Goal: Obtain resource: Obtain resource

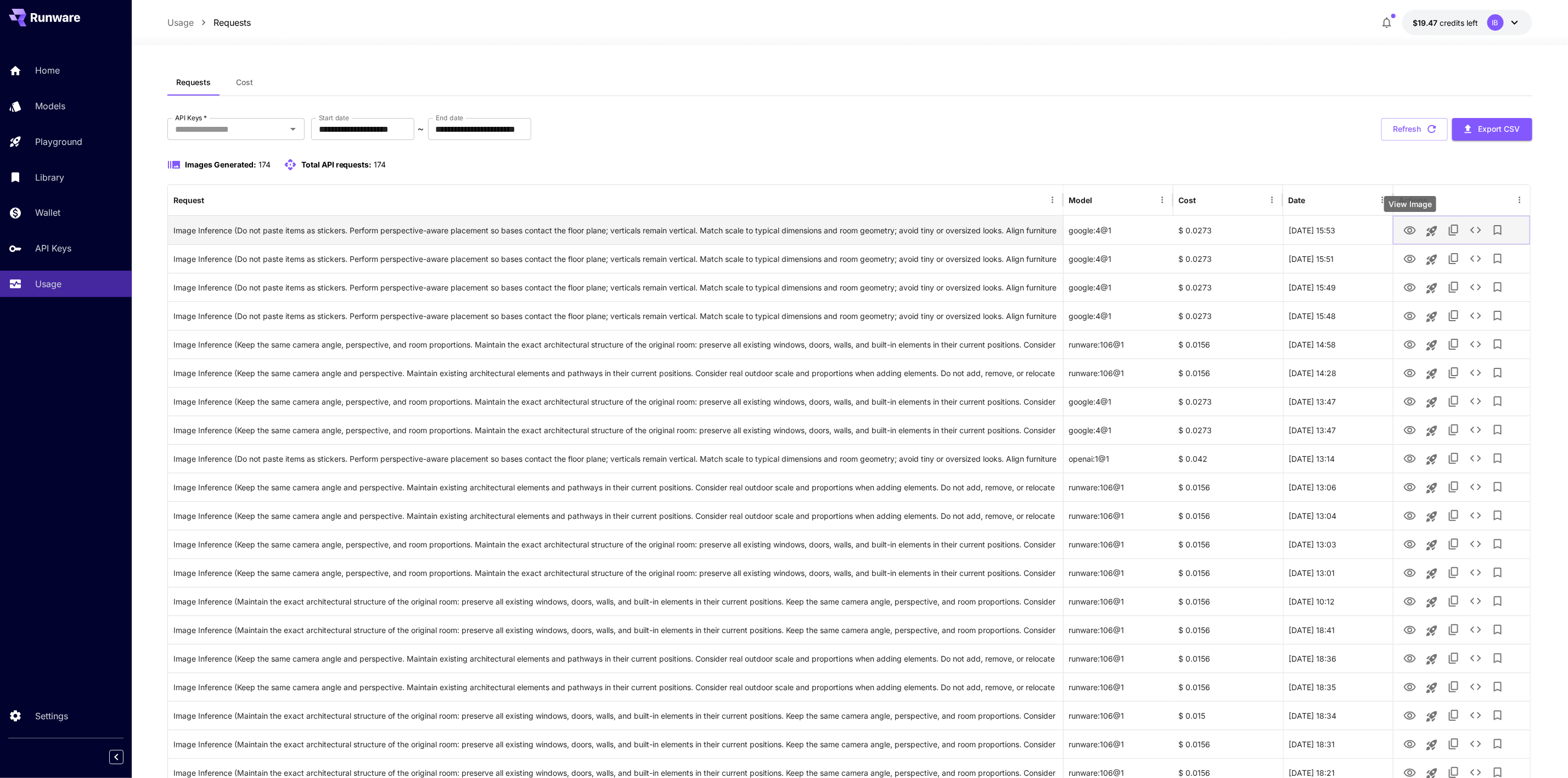
click at [1408, 235] on icon "View Image" at bounding box center [1410, 230] width 13 height 13
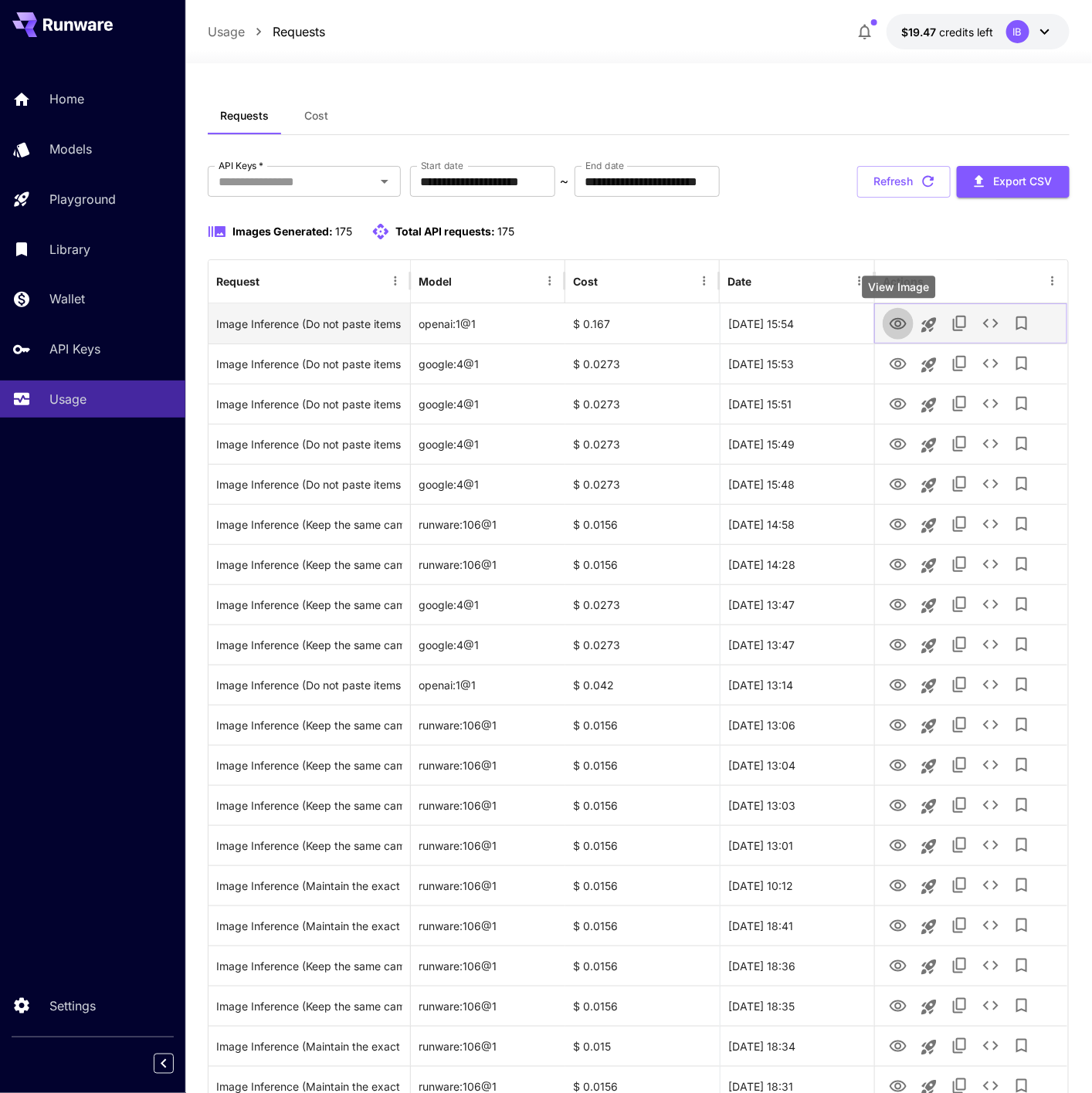
click at [895, 327] on icon "View Image" at bounding box center [898, 324] width 19 height 19
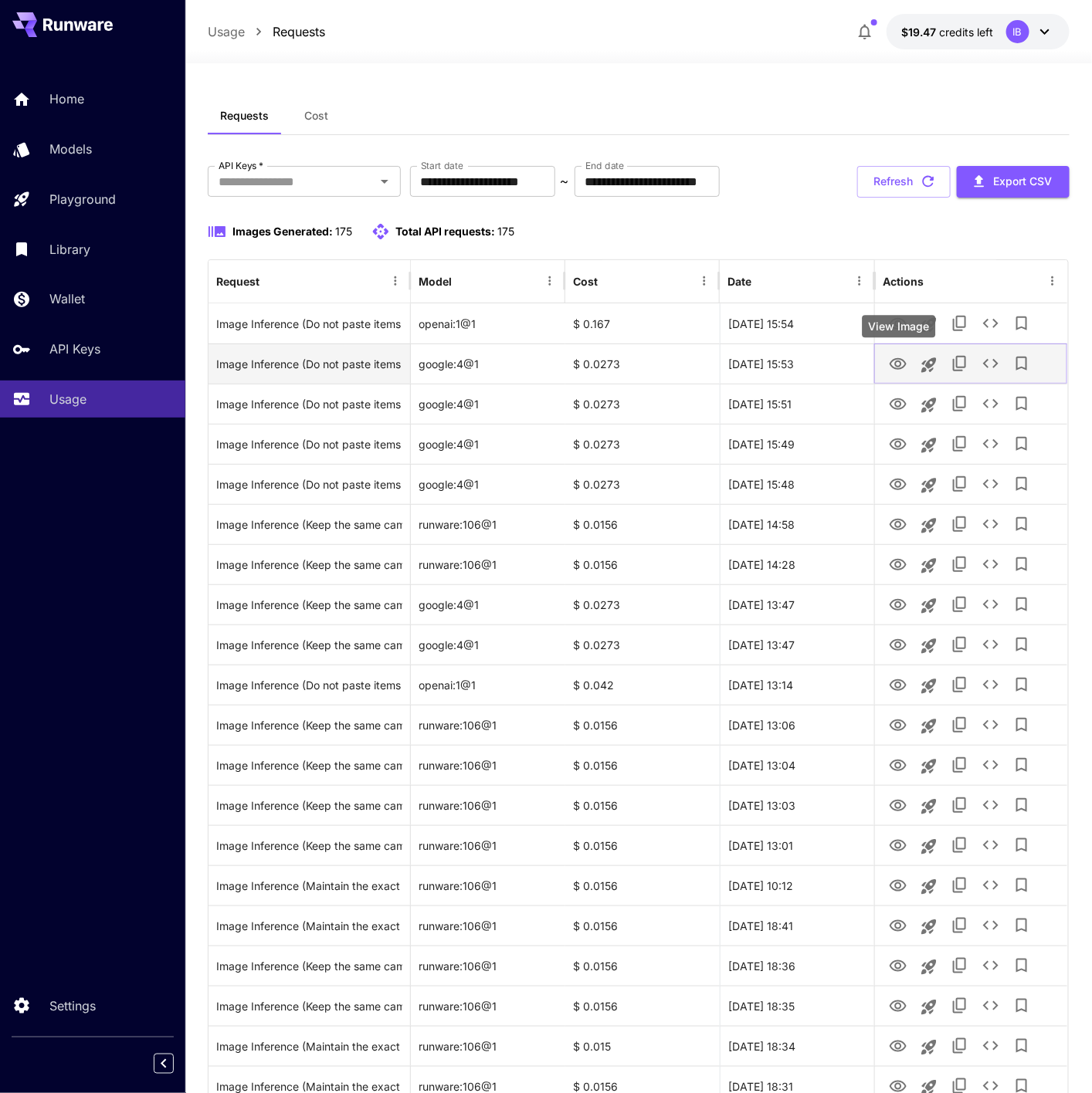
click at [904, 363] on icon "View Image" at bounding box center [898, 363] width 17 height 12
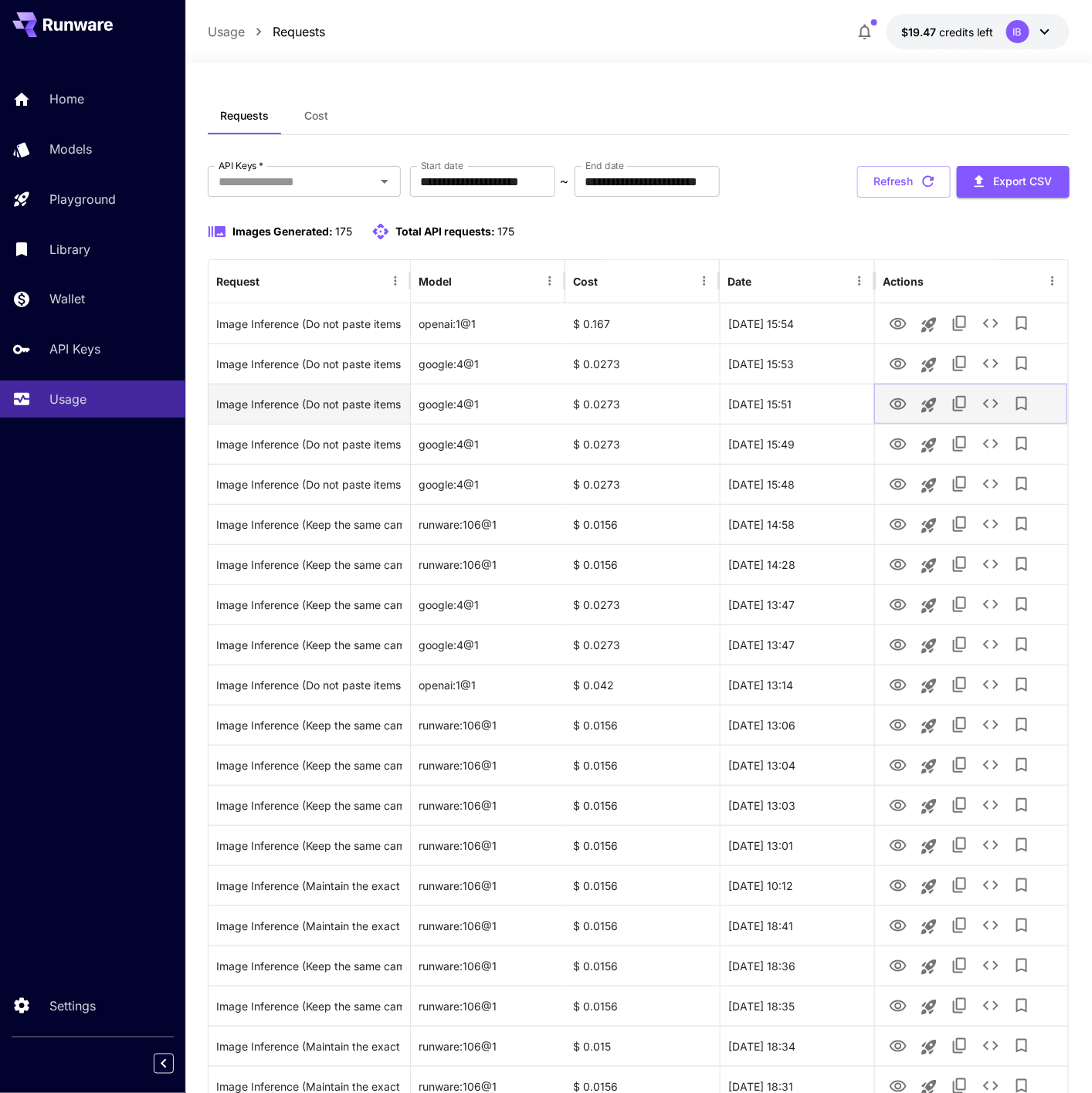
click at [904, 401] on icon "View Image" at bounding box center [898, 405] width 19 height 19
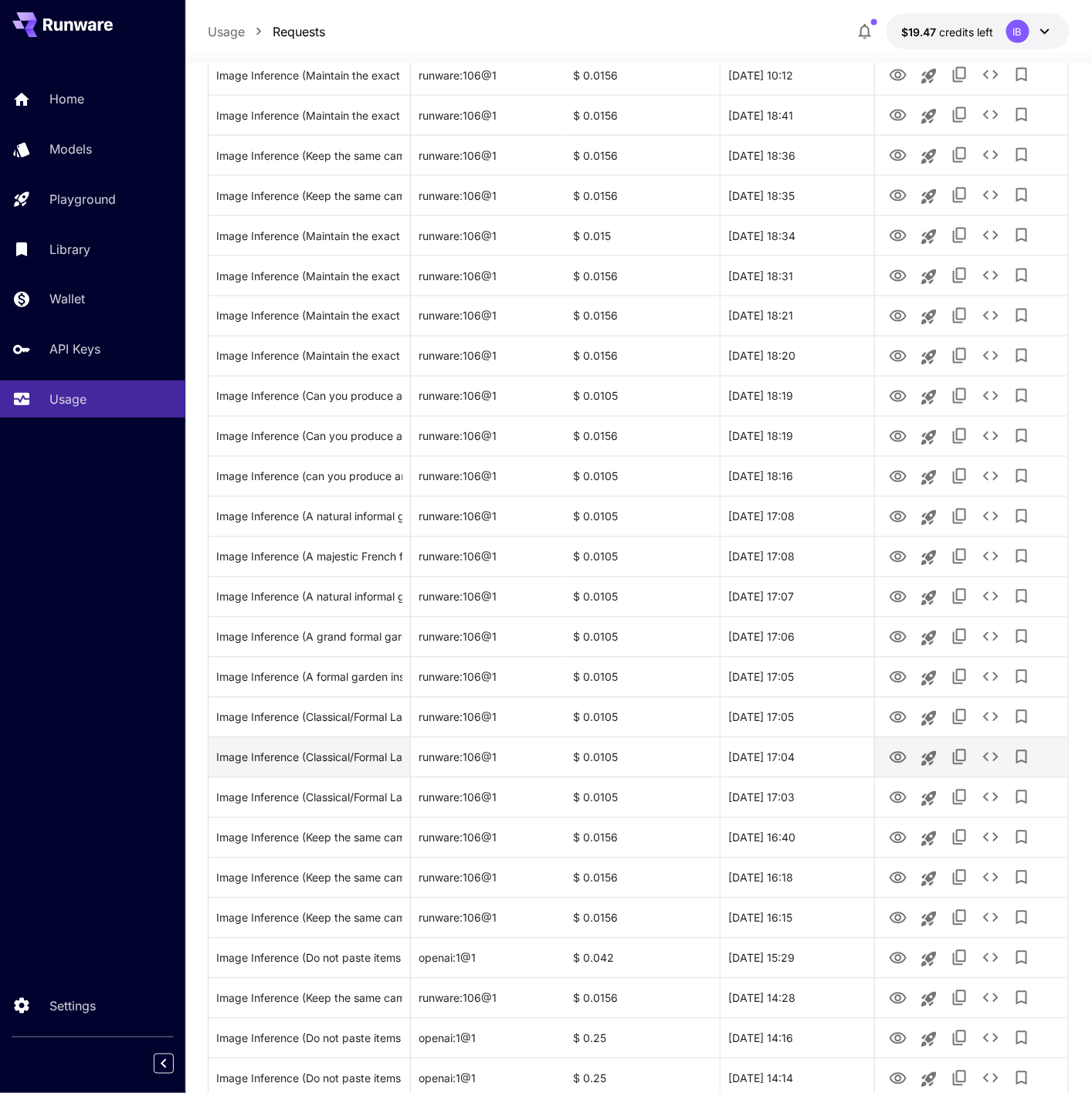
scroll to position [1274, 0]
